Goal: Task Accomplishment & Management: Manage account settings

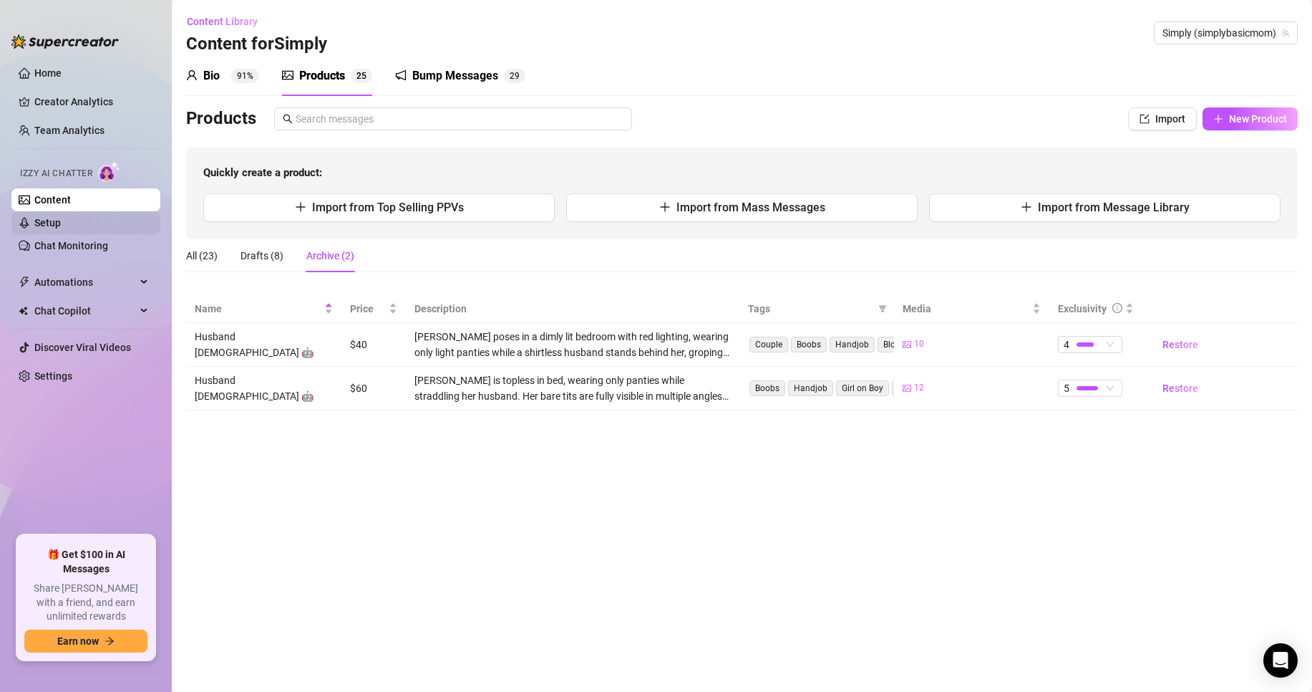
click at [51, 228] on link "Setup" at bounding box center [47, 222] width 26 height 11
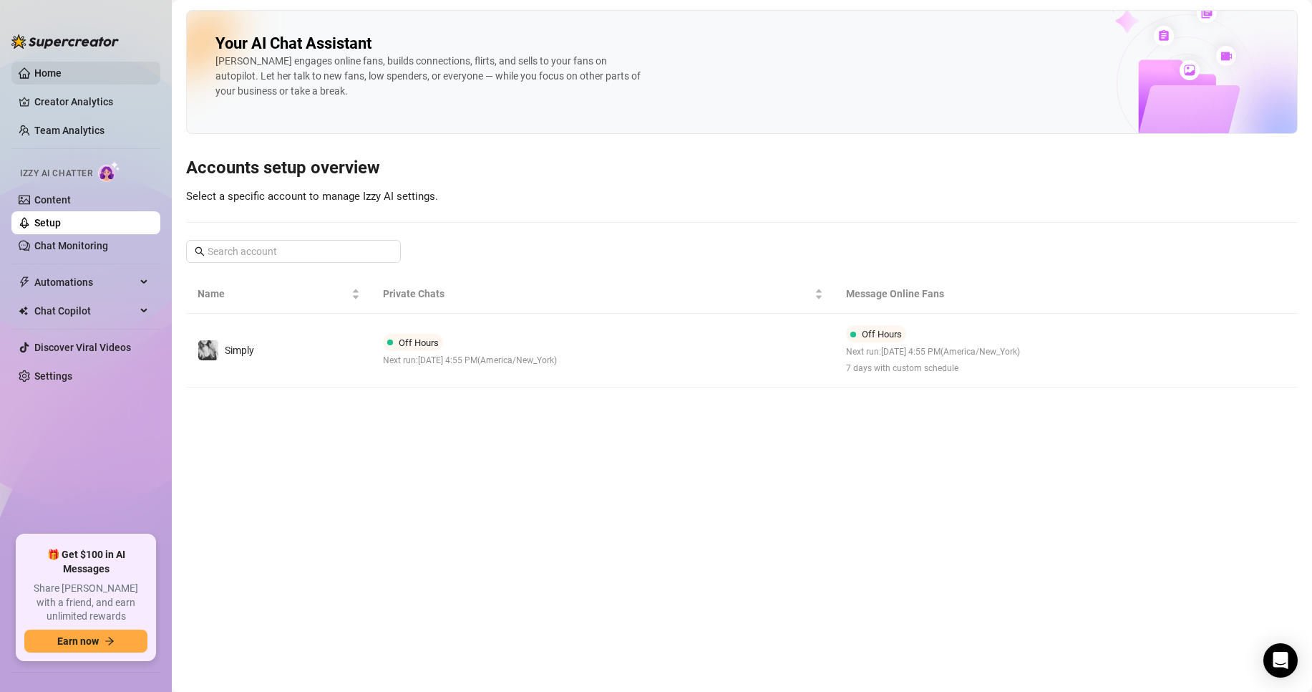
click at [42, 71] on link "Home" at bounding box center [47, 72] width 27 height 11
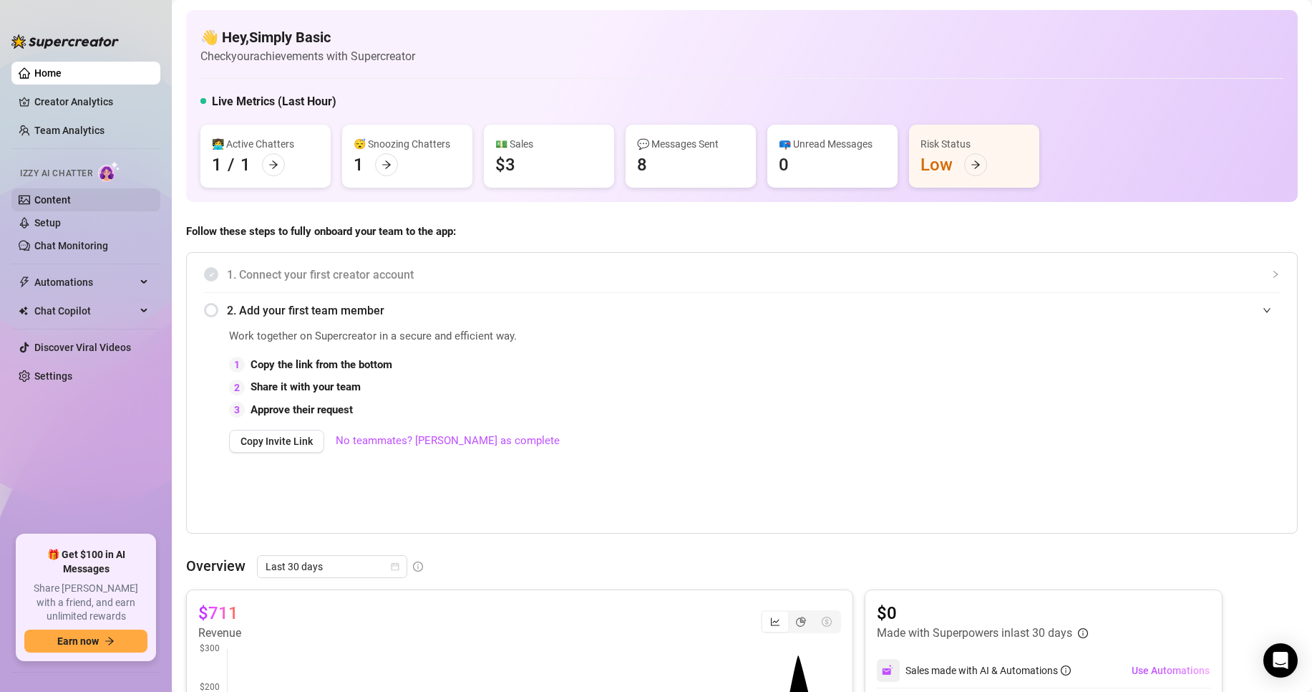
click at [71, 201] on link "Content" at bounding box center [52, 199] width 37 height 11
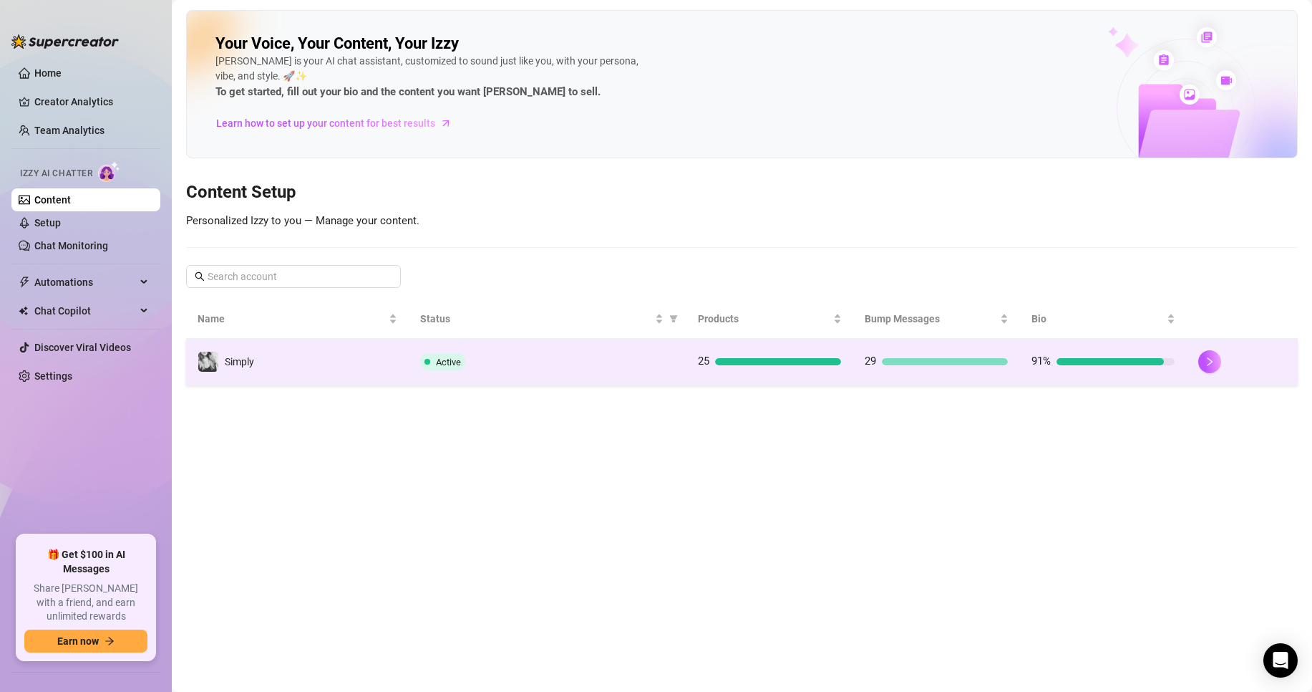
click at [685, 366] on td "Active" at bounding box center [548, 362] width 278 height 47
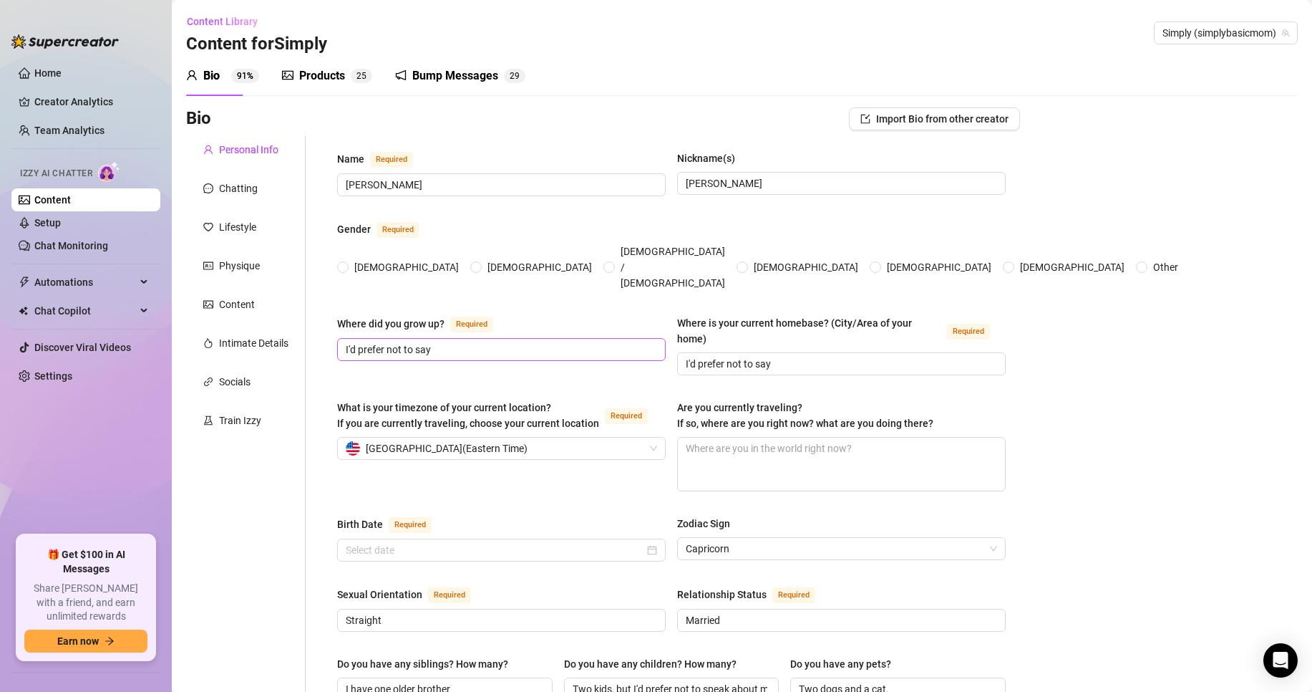
radio input "true"
type input "[DATE]"
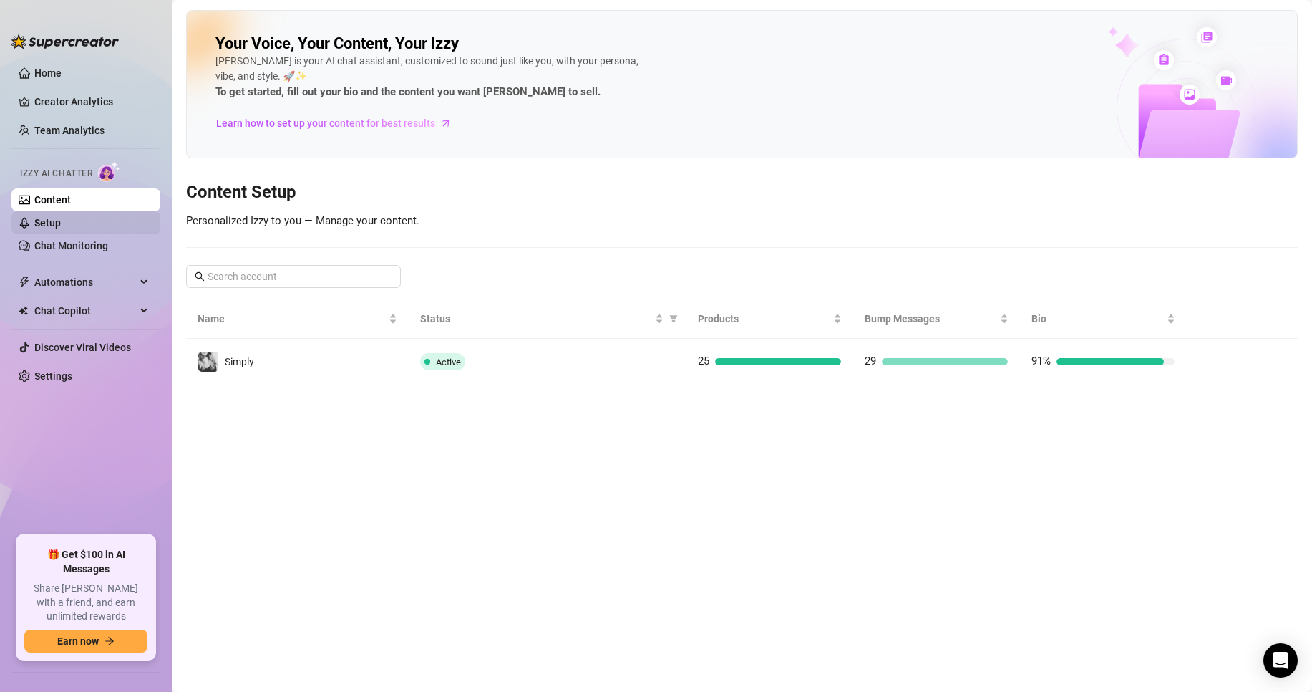
click at [61, 226] on link "Setup" at bounding box center [47, 222] width 26 height 11
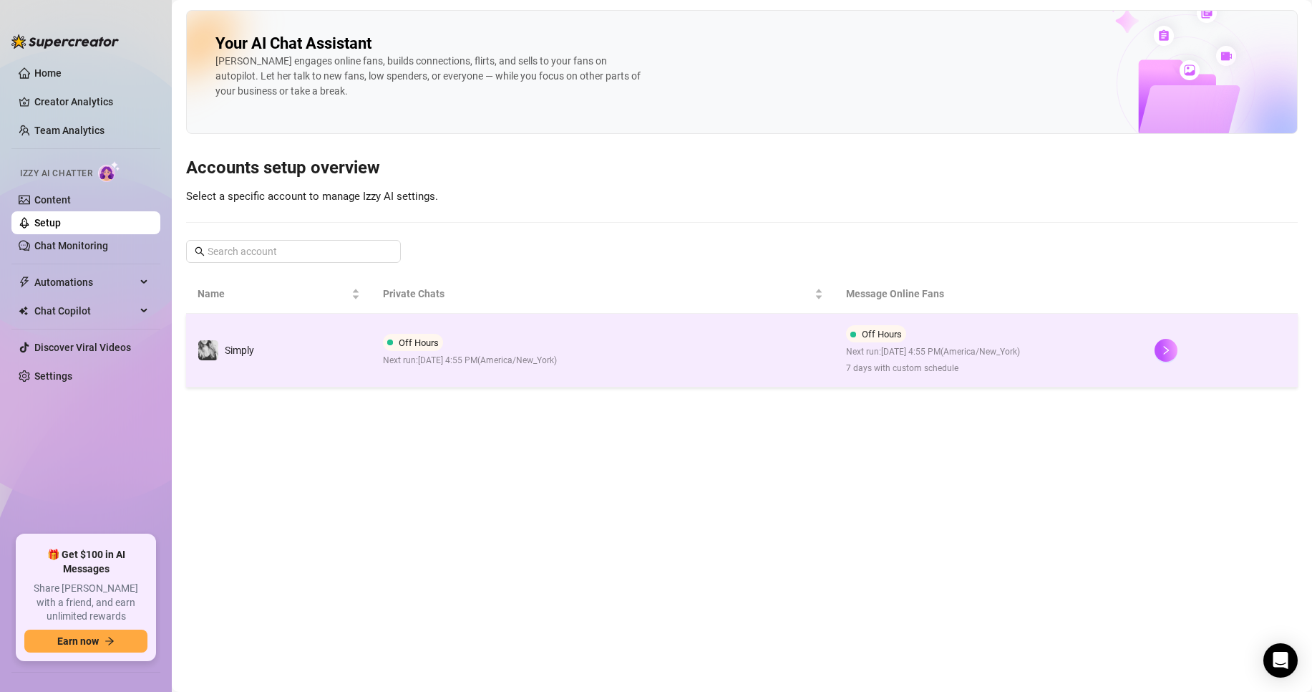
click at [506, 369] on td "Off Hours Next run: [DATE] 4:55 PM ( [GEOGRAPHIC_DATA]/New_York )" at bounding box center [603, 351] width 463 height 74
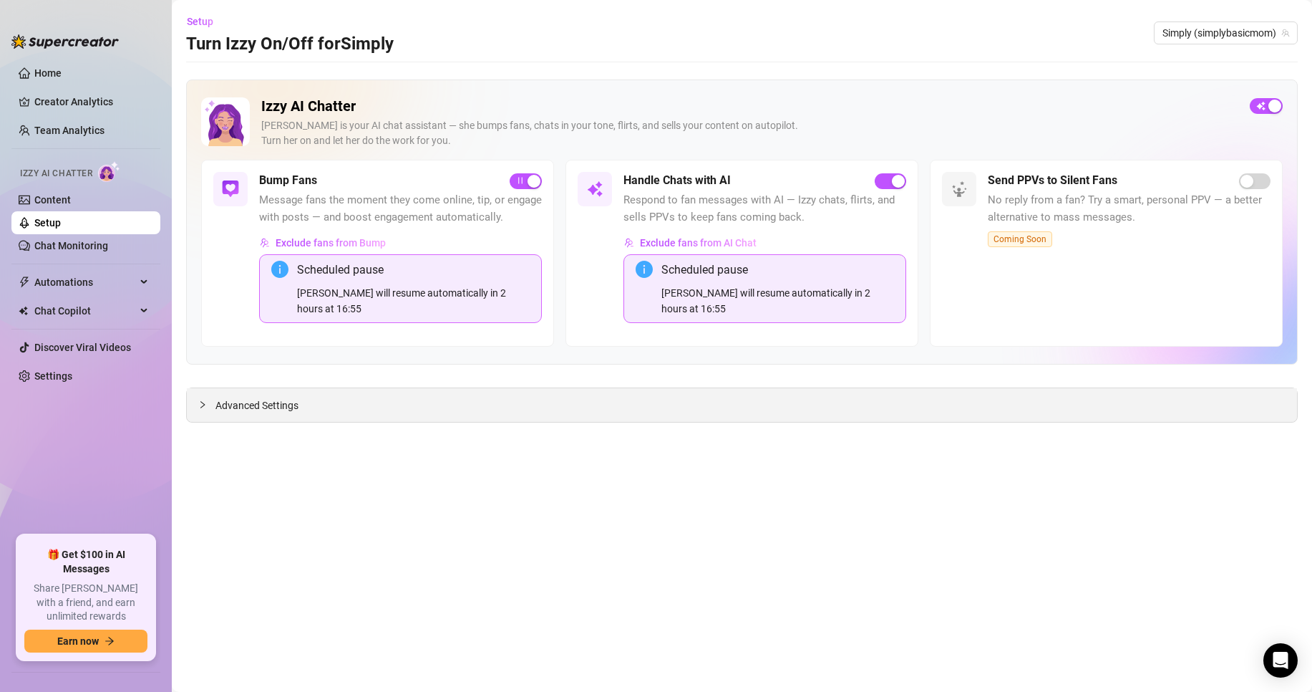
click at [280, 397] on span "Advanced Settings" at bounding box center [256, 405] width 83 height 16
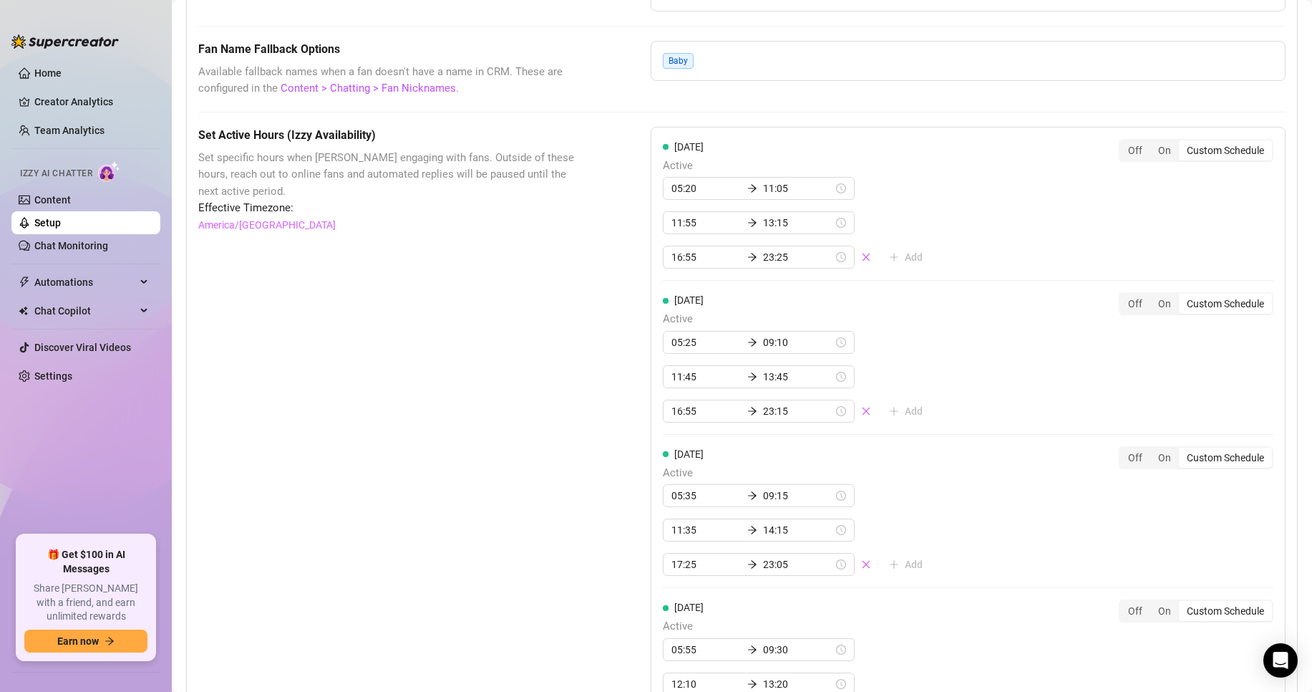
scroll to position [1137, 0]
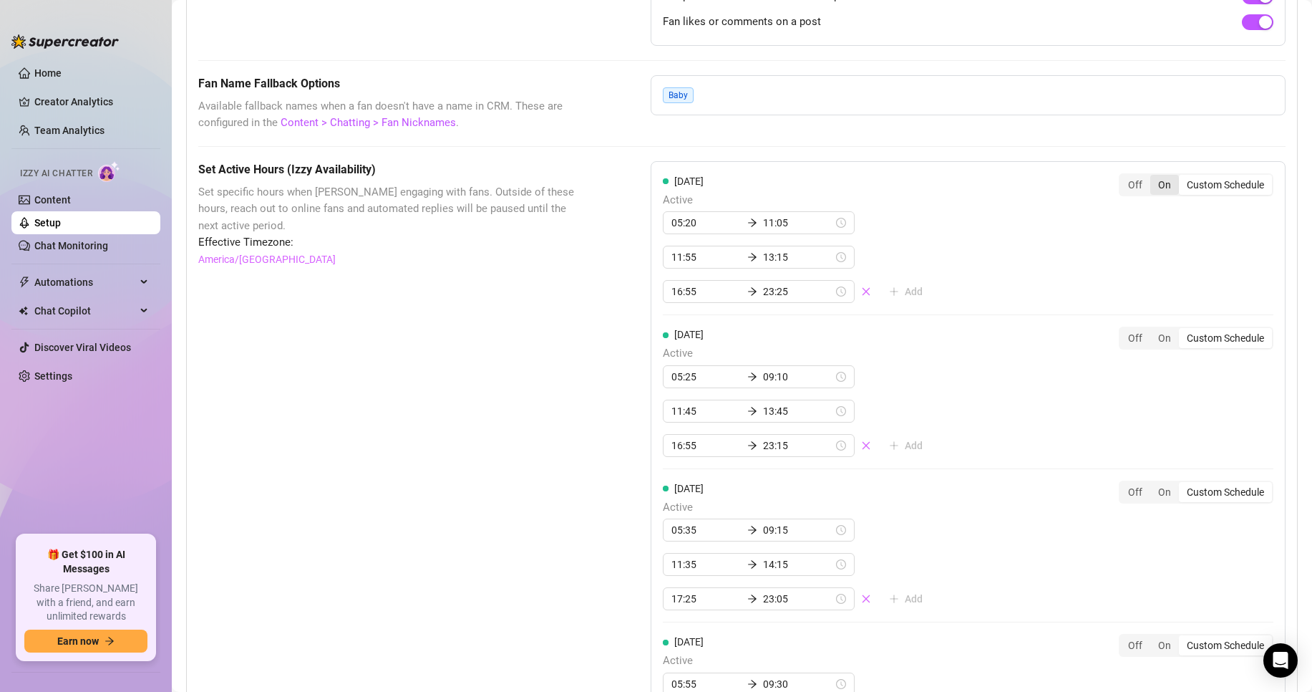
click at [1155, 191] on div "On" at bounding box center [1164, 185] width 29 height 20
click at [1154, 177] on input "On" at bounding box center [1154, 177] width 0 height 0
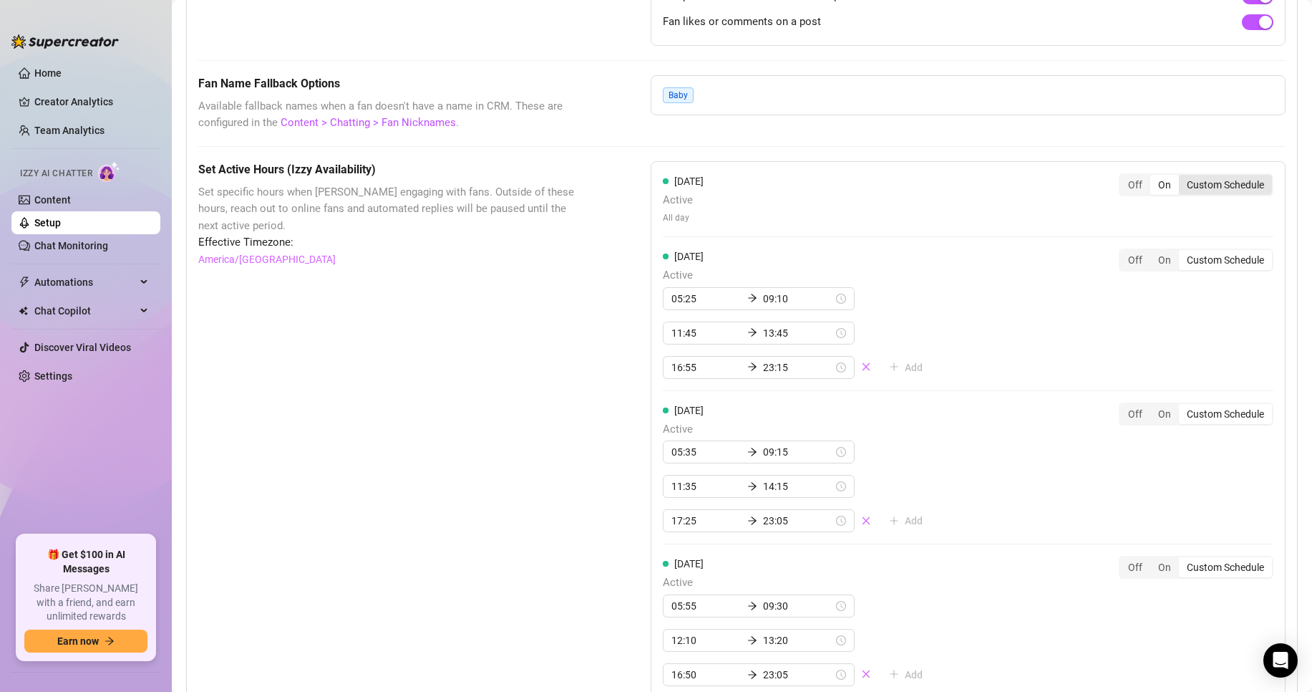
click at [1182, 186] on div "Custom Schedule" at bounding box center [1225, 185] width 93 height 20
click at [1183, 177] on input "Custom Schedule" at bounding box center [1183, 177] width 0 height 0
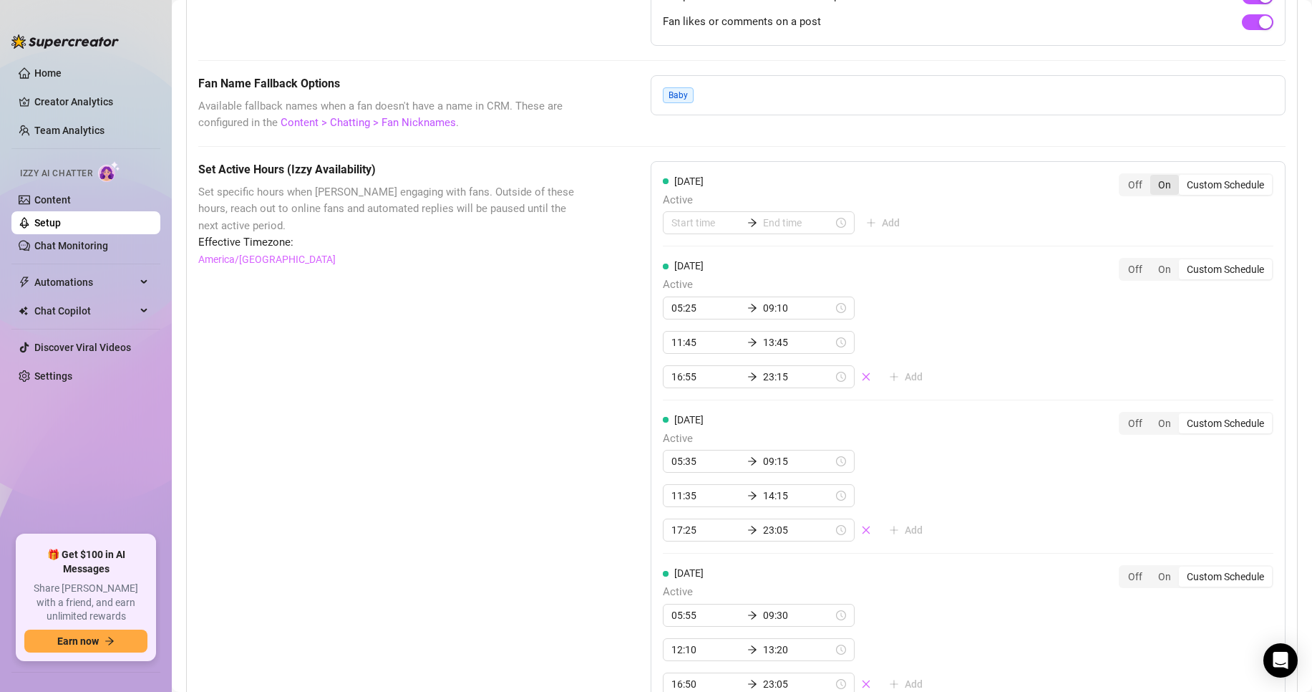
click at [1150, 186] on div "On" at bounding box center [1164, 185] width 29 height 20
click at [1154, 177] on input "On" at bounding box center [1154, 177] width 0 height 0
